Goal: Information Seeking & Learning: Learn about a topic

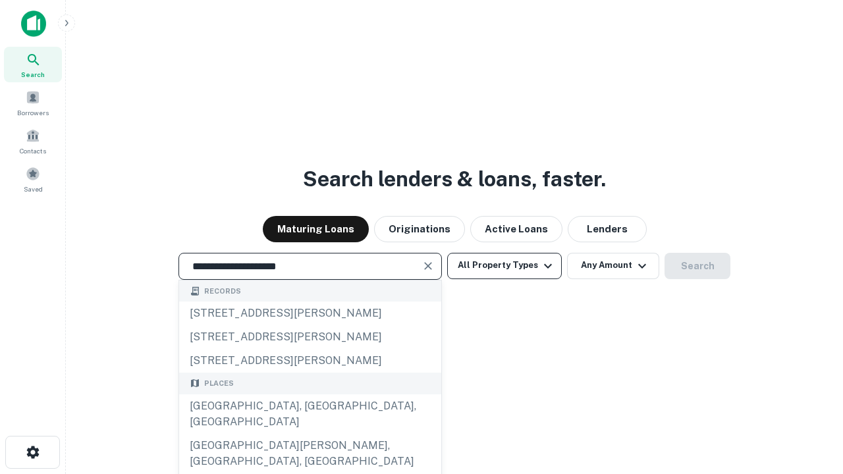
click at [309, 434] on div "[GEOGRAPHIC_DATA], [GEOGRAPHIC_DATA], [GEOGRAPHIC_DATA]" at bounding box center [310, 413] width 262 height 39
type input "**********"
click at [504, 265] on button "All Property Types" at bounding box center [504, 266] width 115 height 26
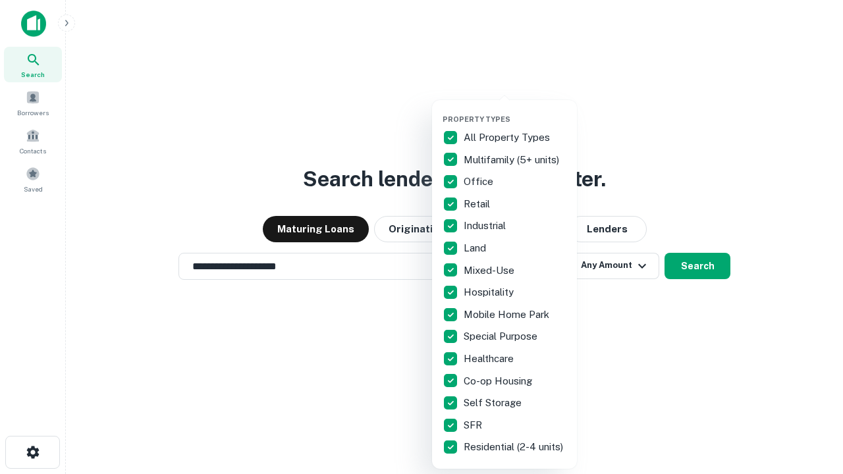
click at [515, 111] on button "button" at bounding box center [514, 111] width 145 height 1
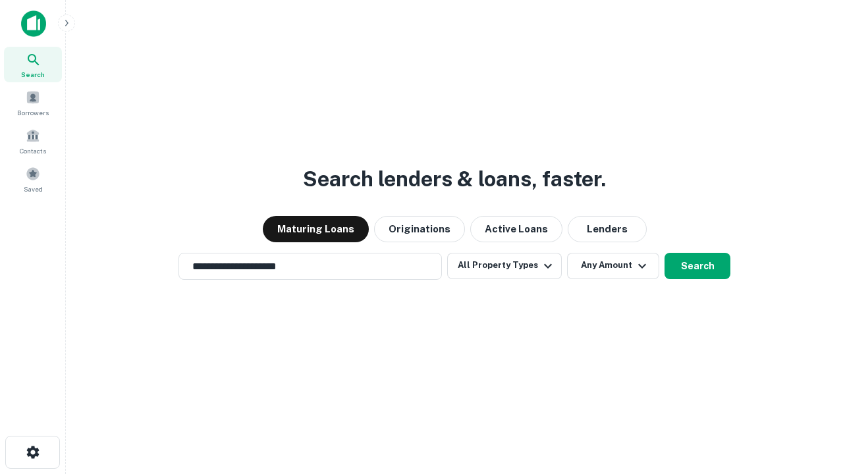
scroll to position [20, 0]
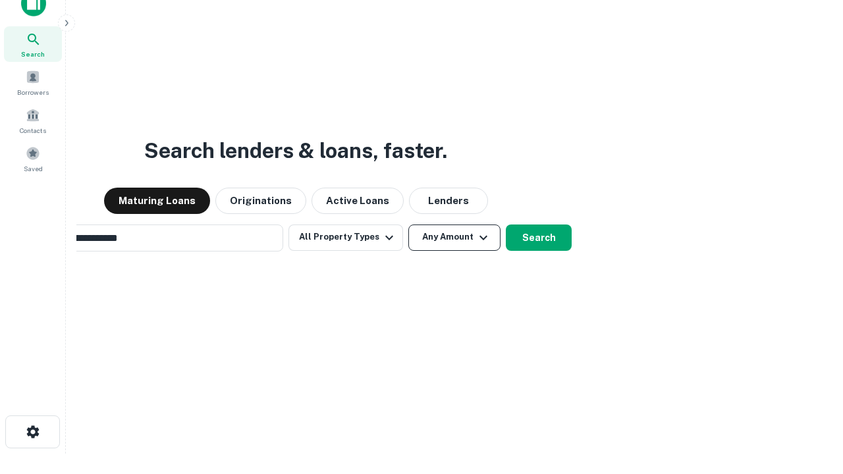
click at [408, 224] on button "Any Amount" at bounding box center [454, 237] width 92 height 26
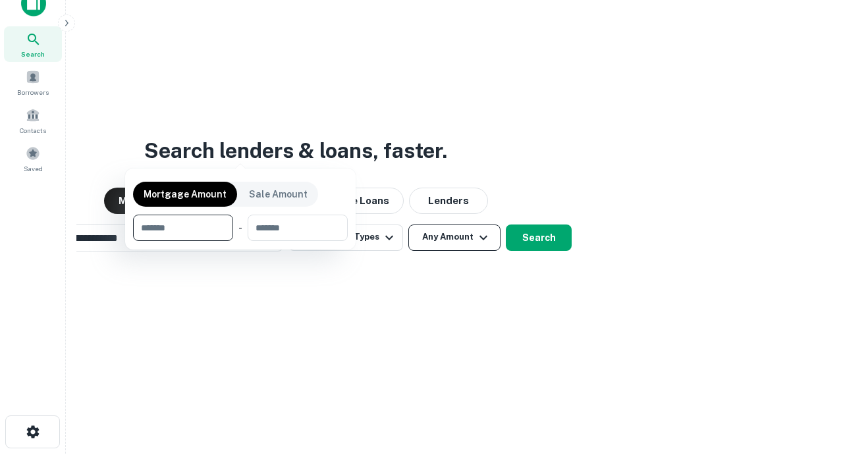
scroll to position [21, 0]
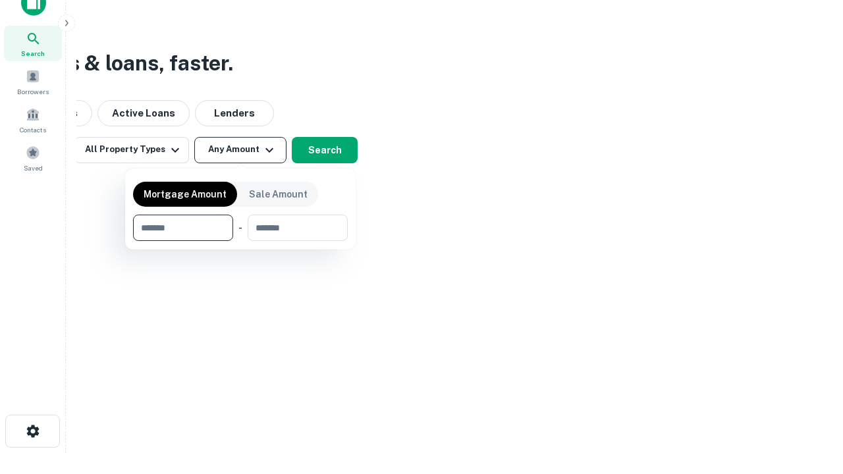
type input "*******"
click at [240, 241] on button "button" at bounding box center [240, 241] width 215 height 1
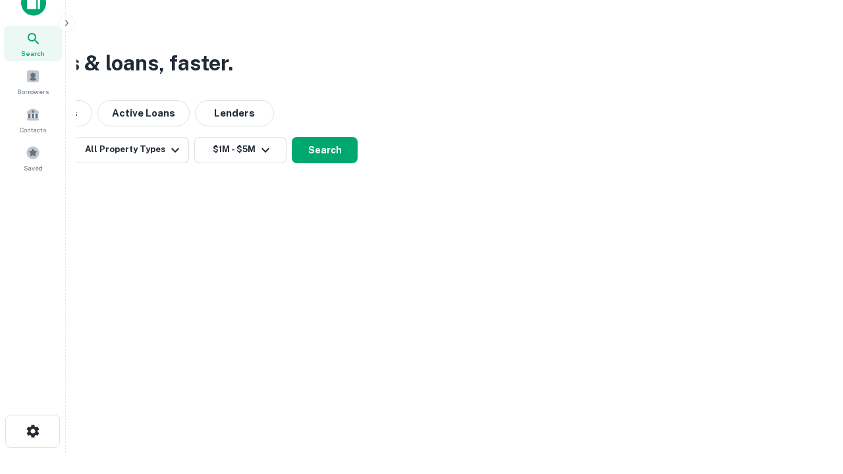
scroll to position [8, 243]
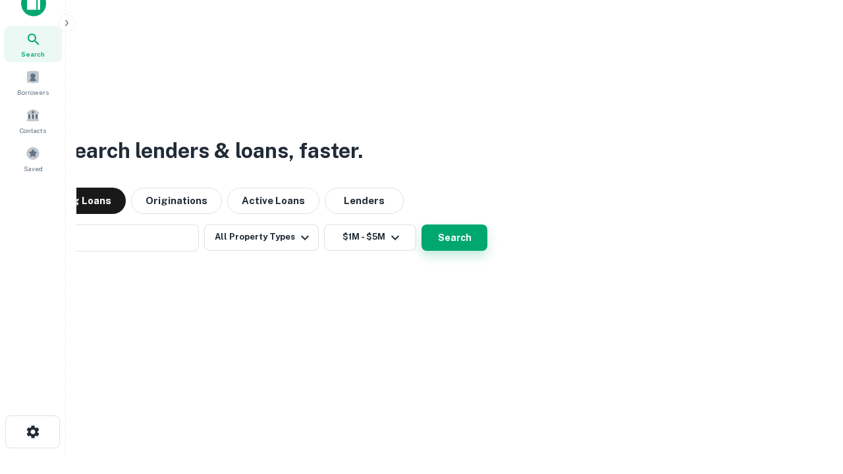
click at [421, 224] on button "Search" at bounding box center [454, 237] width 66 height 26
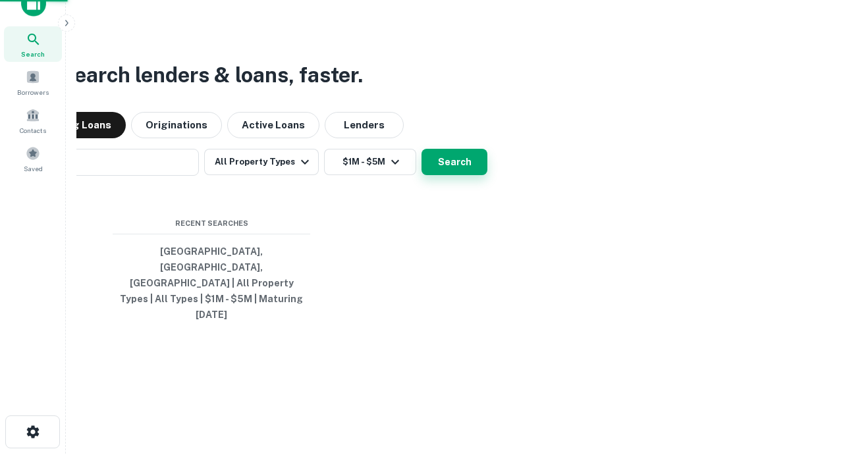
scroll to position [35, 373]
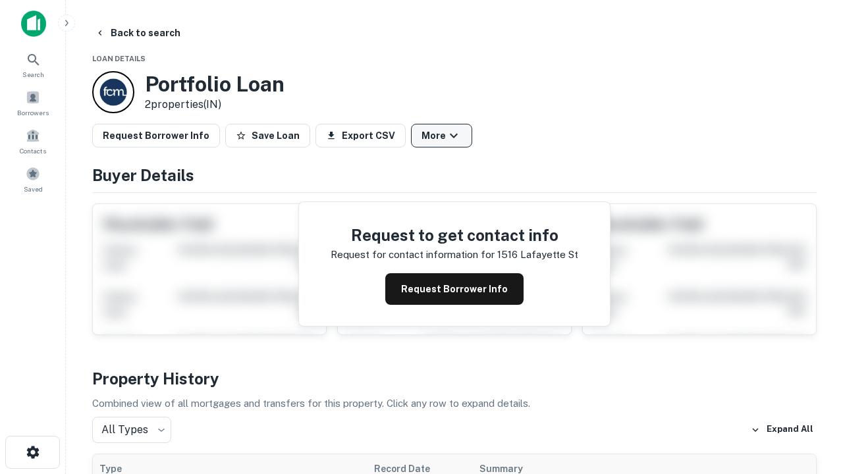
click at [441, 136] on button "More" at bounding box center [441, 136] width 61 height 24
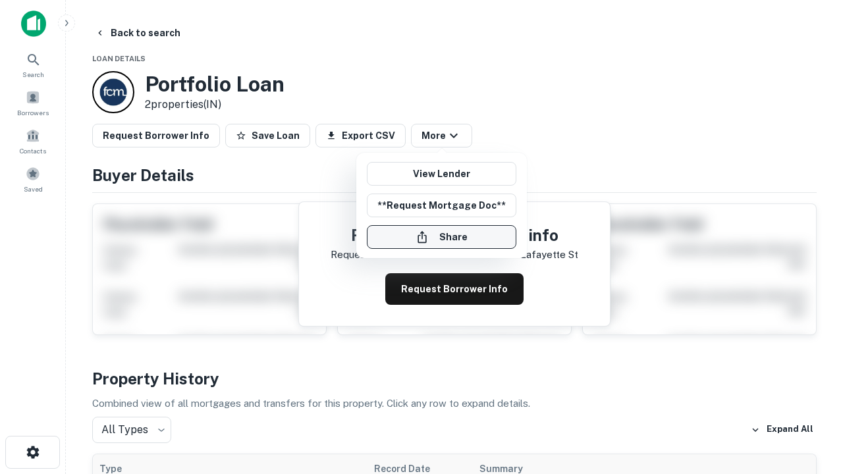
click at [441, 237] on button "Share" at bounding box center [441, 237] width 149 height 24
